Goal: Communication & Community: Answer question/provide support

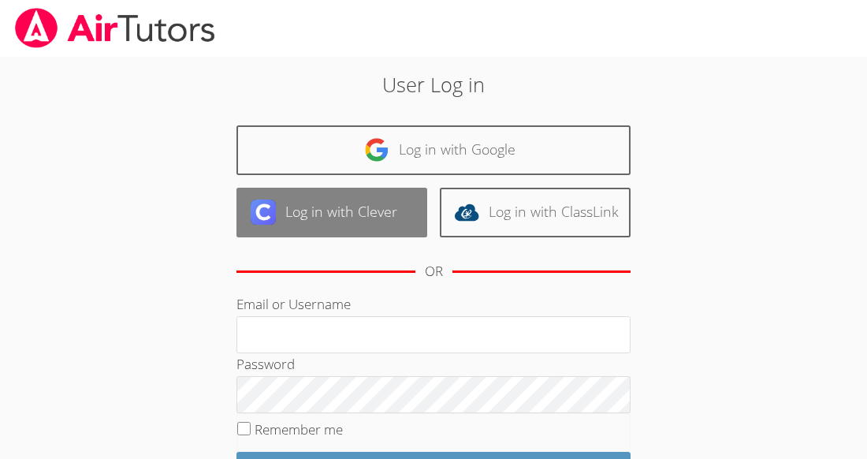
click at [360, 195] on link "Log in with Clever" at bounding box center [332, 213] width 191 height 50
click at [375, 212] on link "Log in with Clever" at bounding box center [332, 213] width 191 height 50
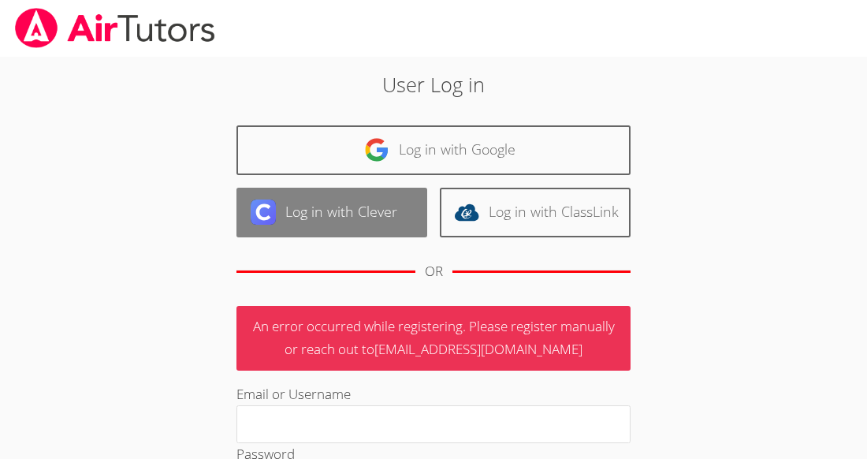
click at [365, 209] on link "Log in with Clever" at bounding box center [332, 213] width 191 height 50
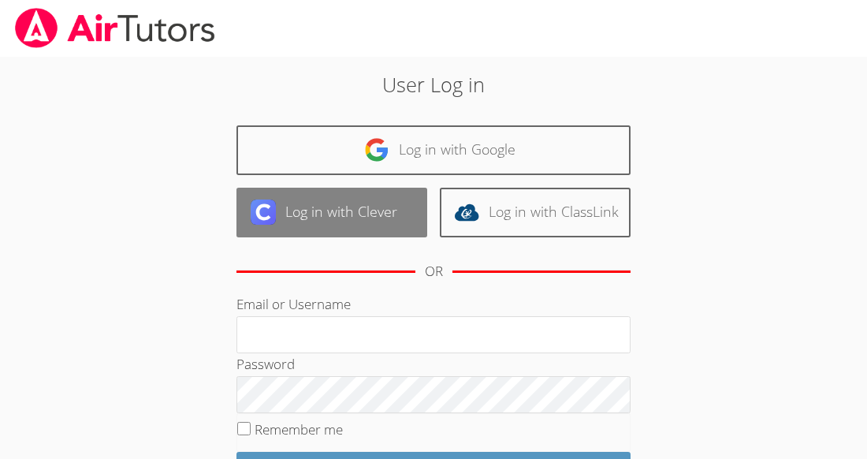
click at [351, 216] on link "Log in with Clever" at bounding box center [332, 213] width 191 height 50
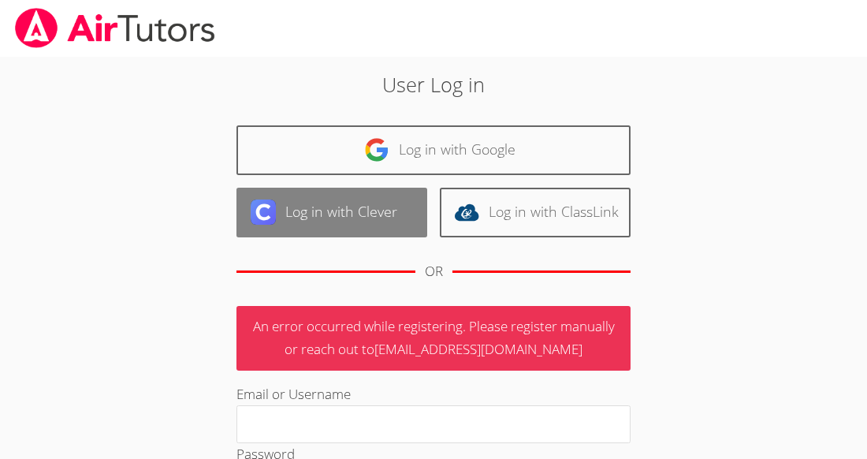
click at [361, 221] on link "Log in with Clever" at bounding box center [332, 213] width 191 height 50
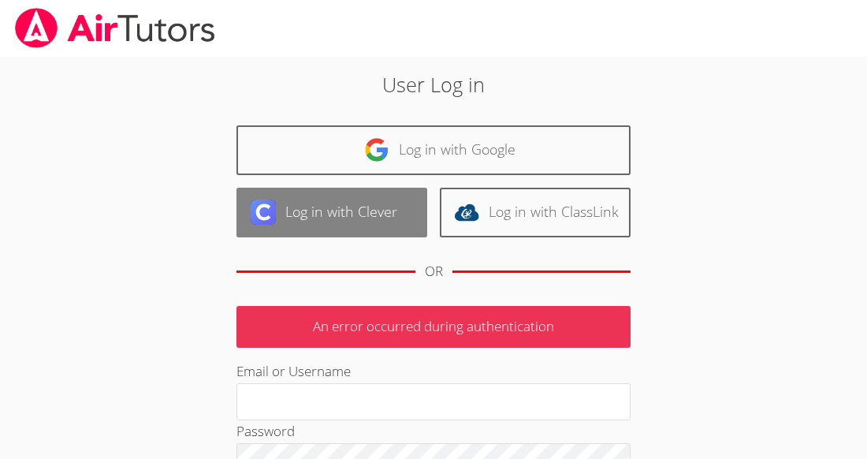
click at [379, 212] on link "Log in with Clever" at bounding box center [332, 213] width 191 height 50
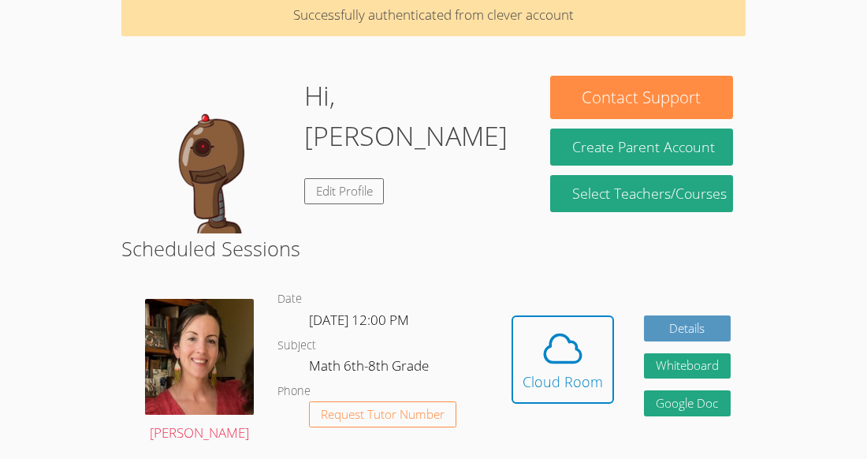
scroll to position [134, 0]
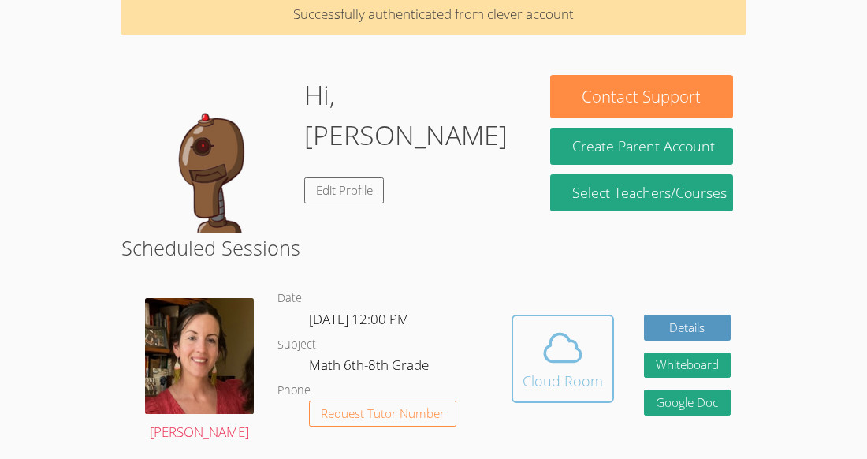
click at [518, 315] on button "Cloud Room" at bounding box center [563, 359] width 103 height 88
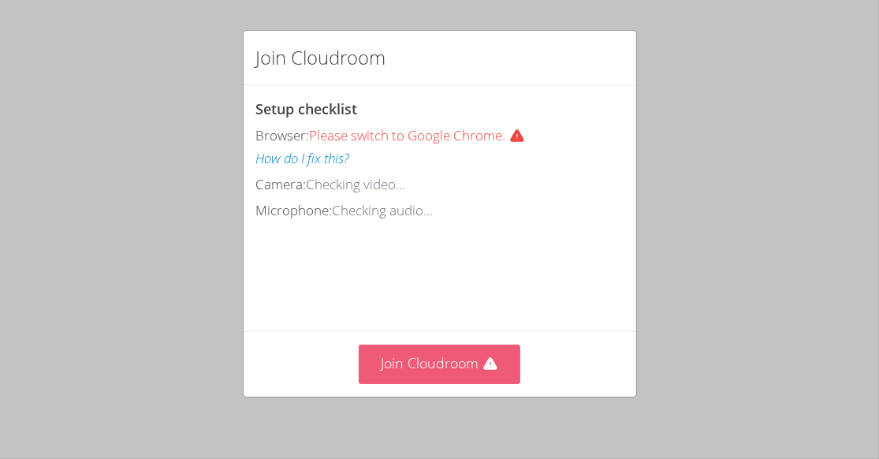
click at [474, 351] on button "Join Cloudroom" at bounding box center [440, 364] width 162 height 39
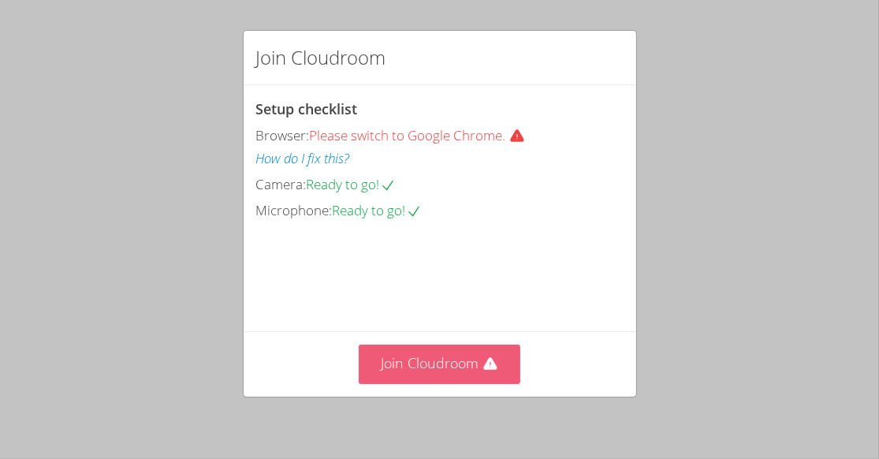
click at [475, 362] on button "Join Cloudroom" at bounding box center [440, 364] width 162 height 39
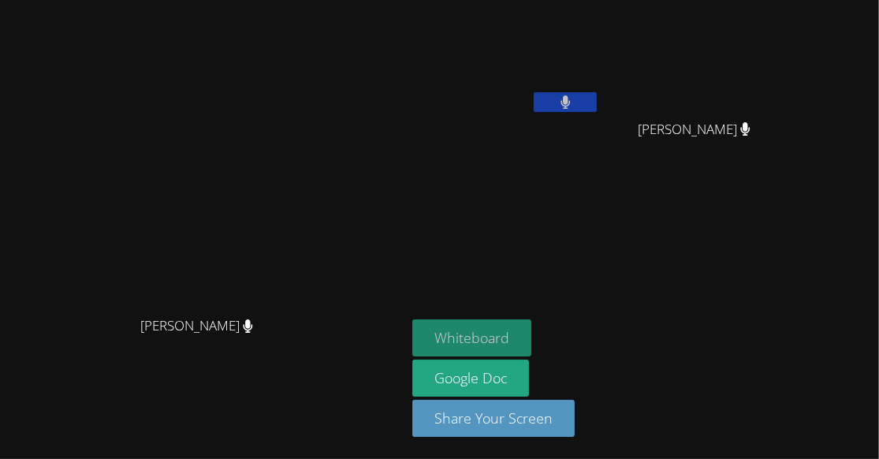
click at [531, 337] on button "Whiteboard" at bounding box center [471, 337] width 119 height 37
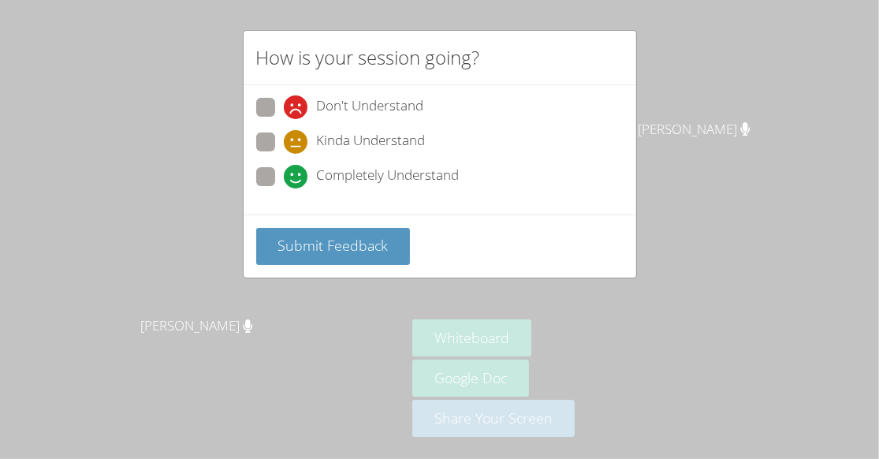
click at [284, 154] on span at bounding box center [284, 154] width 0 height 0
click at [284, 144] on input "Kinda Understand" at bounding box center [290, 138] width 13 height 13
radio input "true"
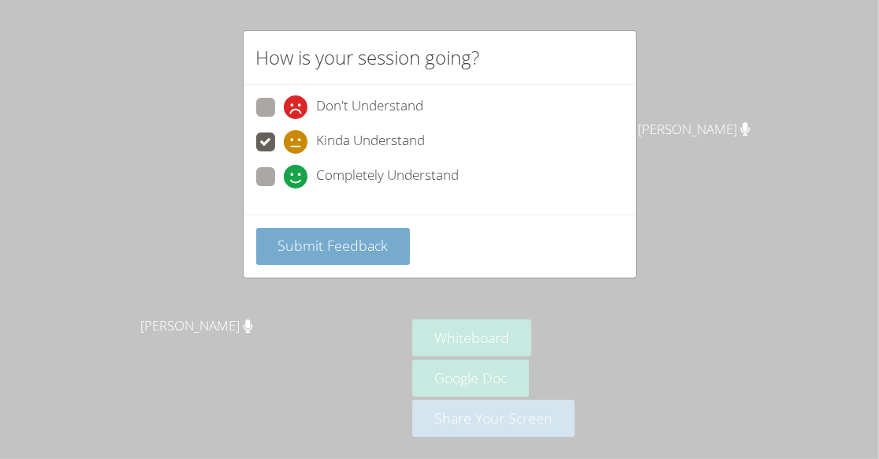
click at [330, 248] on span "Submit Feedback" at bounding box center [333, 245] width 110 height 19
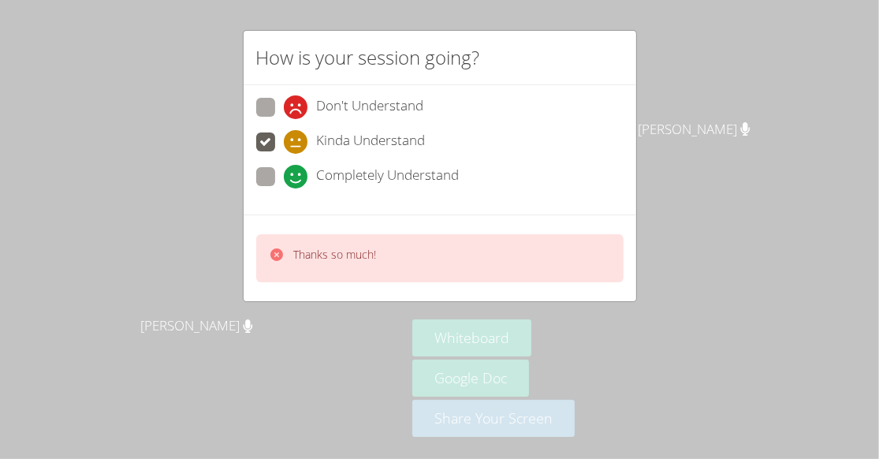
drag, startPoint x: 484, startPoint y: 362, endPoint x: 355, endPoint y: 334, distance: 132.4
click at [355, 334] on div "How is your session going? Don't Understand Kinda Understand Completely Underst…" at bounding box center [439, 229] width 879 height 459
click at [403, 347] on div "How is your session going? Don't Understand Kinda Understand Completely Underst…" at bounding box center [439, 229] width 879 height 459
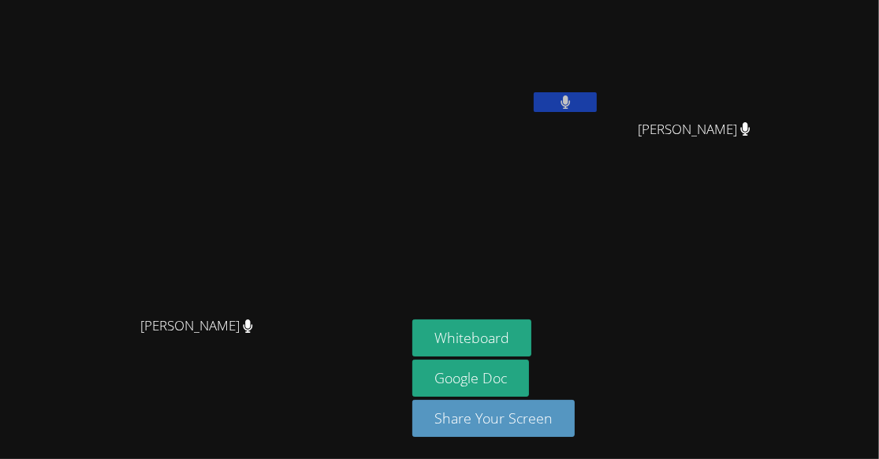
drag, startPoint x: 360, startPoint y: 376, endPoint x: 291, endPoint y: 341, distance: 77.6
click at [253, 337] on span "[PERSON_NAME]" at bounding box center [196, 326] width 113 height 23
